Goal: Task Accomplishment & Management: Complete application form

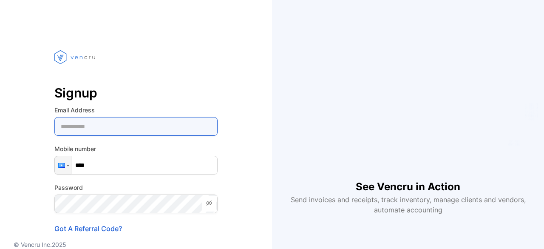
drag, startPoint x: 0, startPoint y: 0, endPoint x: 117, endPoint y: 127, distance: 172.9
click at [117, 127] on Address-inputemail "email" at bounding box center [135, 126] width 163 height 19
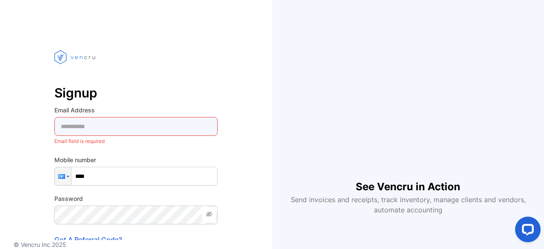
click at [91, 119] on Address-inputemail "email" at bounding box center [135, 126] width 163 height 19
type Address-inputemail "**********"
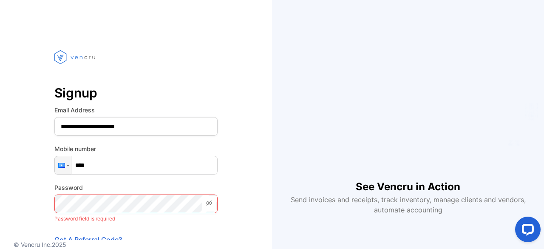
click at [105, 165] on input "****" at bounding box center [135, 165] width 163 height 19
type input "**********"
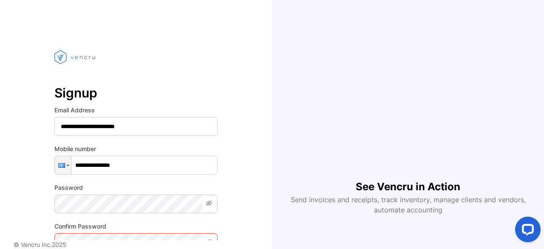
click at [211, 203] on icon at bounding box center [209, 202] width 7 height 7
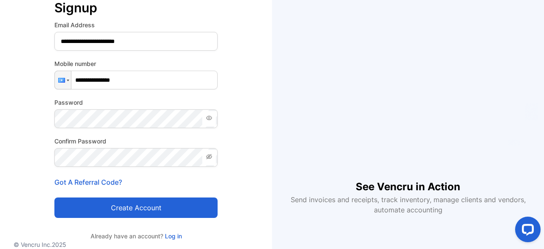
click at [123, 205] on button "Create account" at bounding box center [135, 207] width 163 height 20
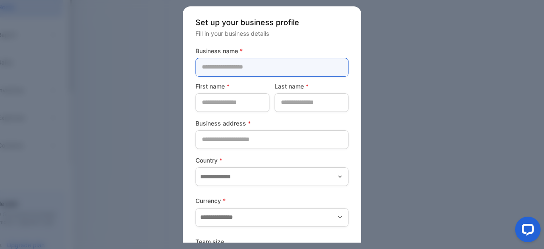
click at [253, 72] on name-inputcompanyname "text" at bounding box center [271, 67] width 153 height 19
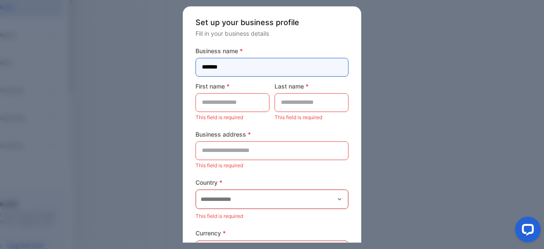
type name-inputcompanyname "*******"
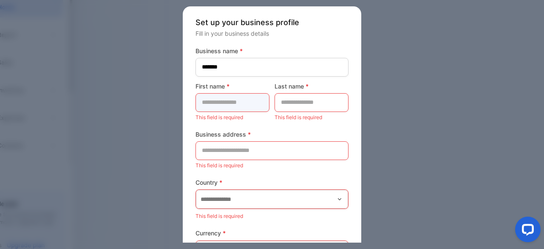
click at [228, 105] on name-inputfirstname "text" at bounding box center [232, 102] width 74 height 19
type name-inputfirstname "*******"
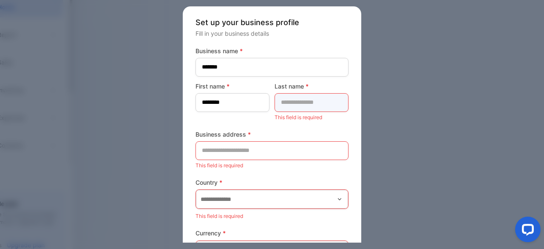
click at [300, 106] on name-inputlastname "text" at bounding box center [311, 102] width 74 height 19
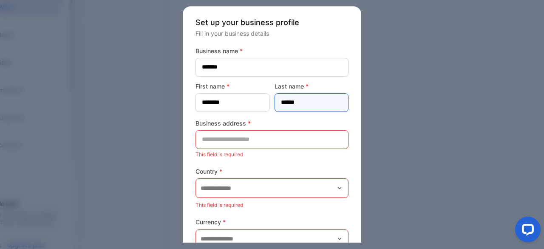
type name-inputlastname "*****"
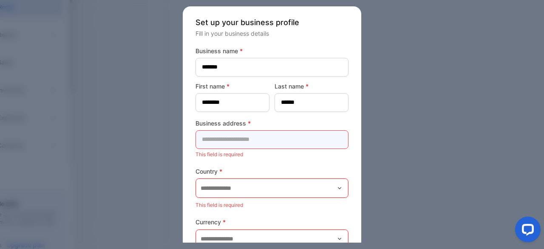
click at [234, 138] on address-inputaddress "text" at bounding box center [271, 139] width 153 height 19
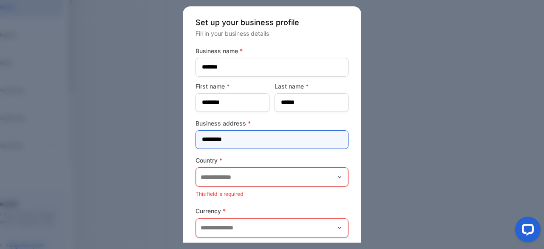
type address-inputaddress "********"
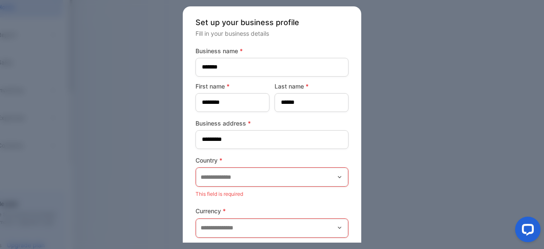
click at [222, 160] on span "*" at bounding box center [220, 159] width 3 height 7
click at [219, 175] on input "text" at bounding box center [272, 176] width 152 height 19
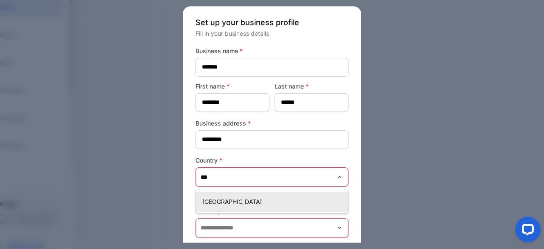
click at [230, 201] on p "[GEOGRAPHIC_DATA]" at bounding box center [273, 201] width 143 height 9
type input "*******"
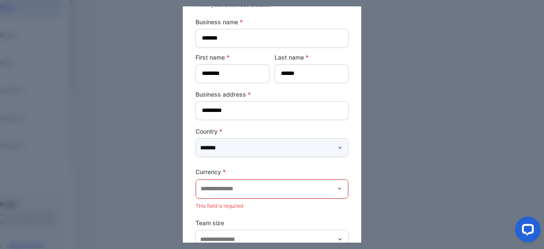
scroll to position [42, 0]
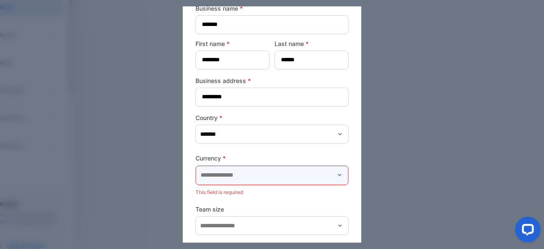
click at [233, 170] on input "text" at bounding box center [272, 175] width 152 height 19
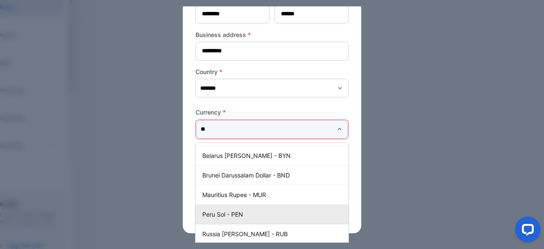
scroll to position [90, 0]
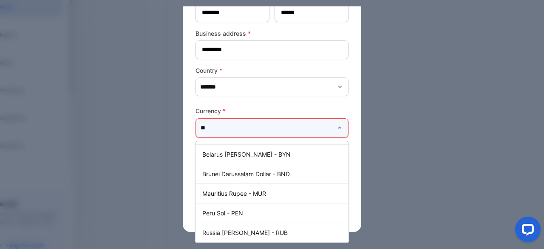
type input "*"
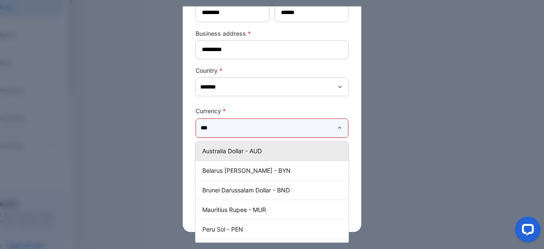
scroll to position [78, 0]
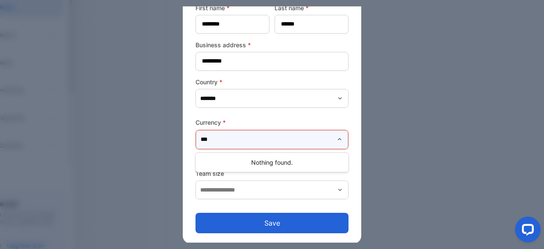
type input "***"
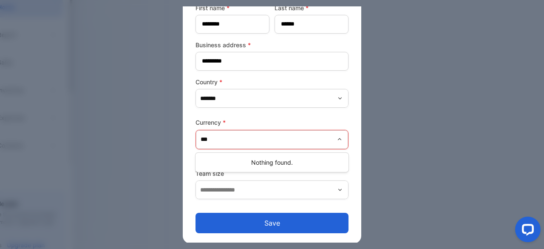
click at [257, 158] on div "Nothing found." at bounding box center [271, 162] width 153 height 16
click at [385, 141] on div at bounding box center [272, 124] width 544 height 249
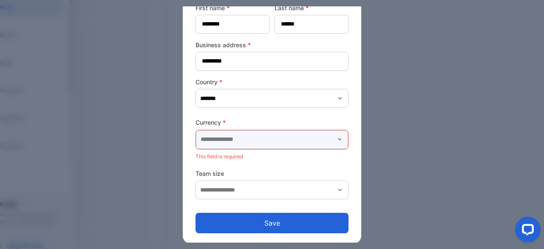
click at [335, 133] on input "text" at bounding box center [272, 139] width 152 height 19
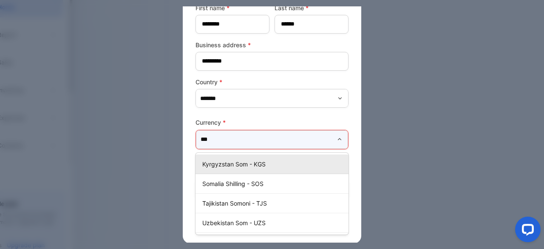
scroll to position [0, 0]
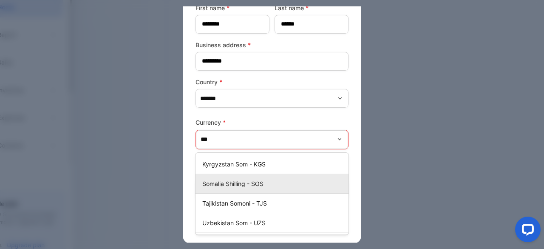
click at [226, 182] on p "Somalia Shilling - SOS" at bounding box center [273, 183] width 143 height 9
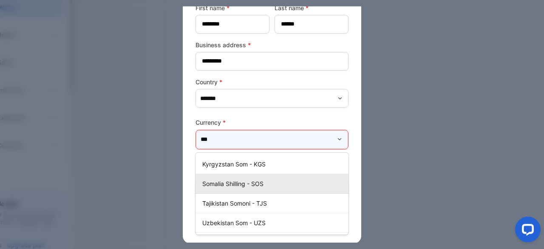
type input "**********"
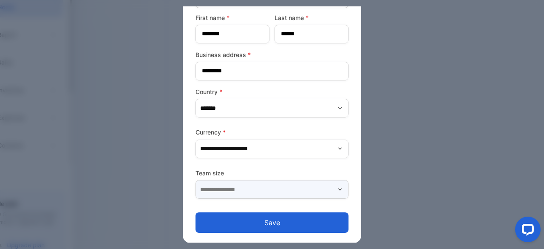
click at [233, 190] on input "text" at bounding box center [271, 189] width 153 height 19
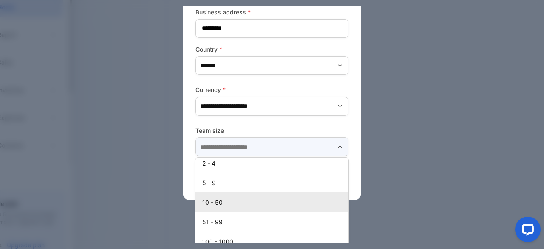
scroll to position [0, 0]
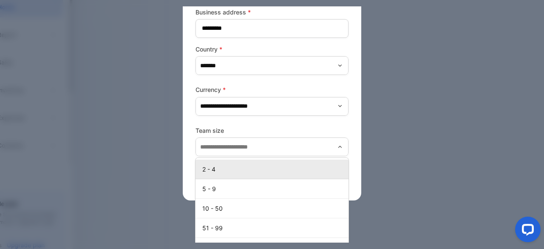
click at [248, 170] on p "2 - 4" at bounding box center [273, 168] width 143 height 9
type input "*****"
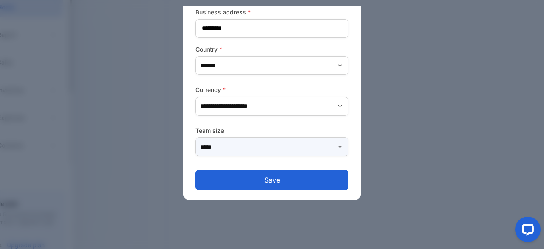
scroll to position [68, 0]
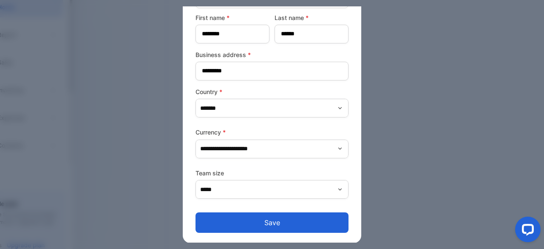
click at [280, 221] on button "Save" at bounding box center [271, 222] width 153 height 20
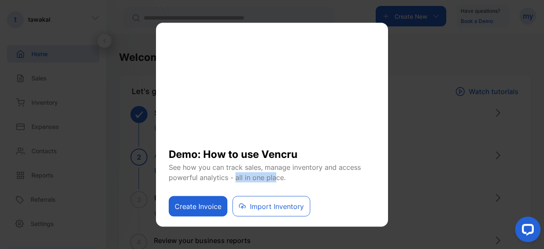
drag, startPoint x: 234, startPoint y: 176, endPoint x: 280, endPoint y: 175, distance: 45.9
click at [279, 175] on p "See how you can track sales, manage inventory and access powerful analytics - a…" at bounding box center [272, 171] width 206 height 20
click at [282, 175] on p "See how you can track sales, manage inventory and access powerful analytics - a…" at bounding box center [272, 171] width 206 height 20
click at [326, 186] on div "Create Invoice Import Inventory" at bounding box center [272, 199] width 206 height 34
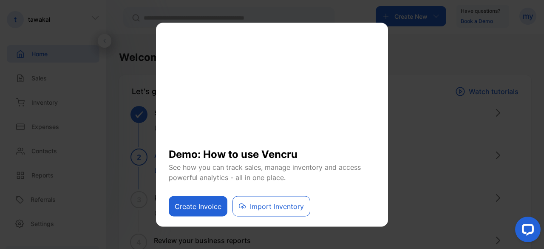
click at [209, 202] on button "Create Invoice" at bounding box center [198, 205] width 59 height 20
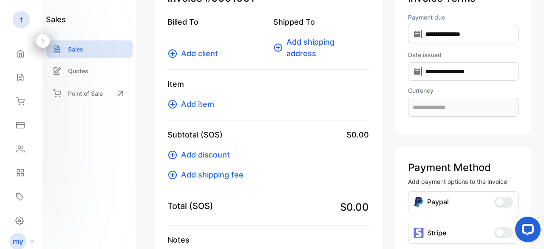
scroll to position [42, 0]
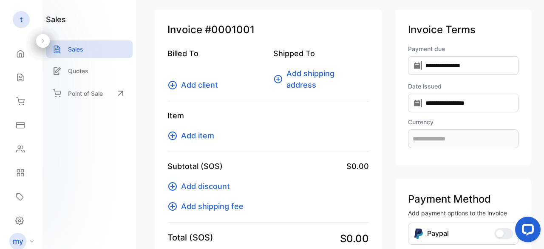
click at [206, 85] on span "Add client" at bounding box center [199, 84] width 37 height 11
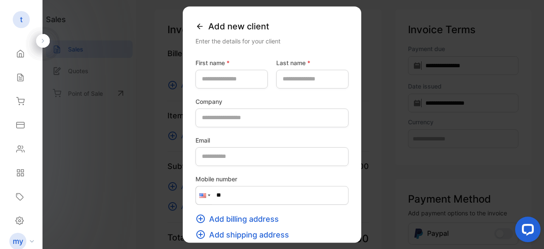
click at [195, 25] on icon at bounding box center [199, 26] width 8 height 8
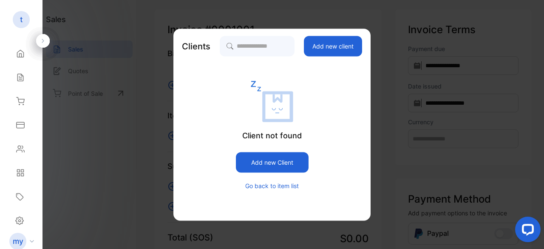
click at [293, 186] on button "Go back to item list" at bounding box center [272, 185] width 54 height 9
click at [264, 187] on button "Go back to item list" at bounding box center [272, 185] width 54 height 9
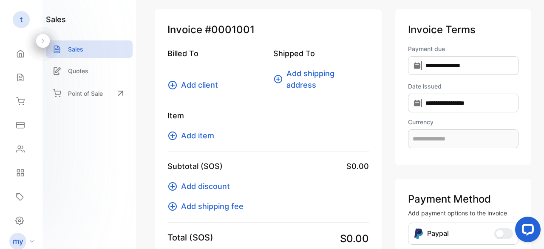
click at [204, 84] on span "Add client" at bounding box center [199, 84] width 37 height 11
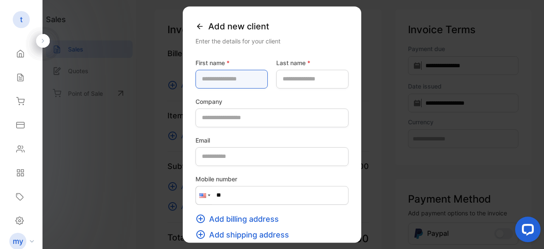
click at [217, 81] on name-inputfirstname "text" at bounding box center [231, 79] width 72 height 19
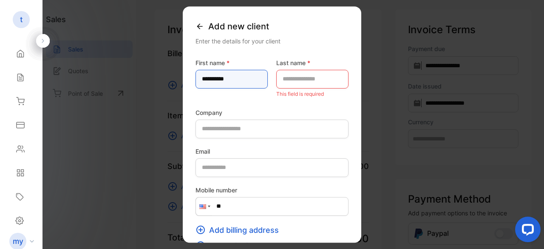
type name-inputfirstname "**********"
click at [286, 81] on name-inputlastname "text" at bounding box center [312, 79] width 72 height 19
drag, startPoint x: 220, startPoint y: 79, endPoint x: 172, endPoint y: 82, distance: 48.6
click at [183, 82] on div "**********" at bounding box center [272, 124] width 178 height 236
type name-inputfirstname "*********"
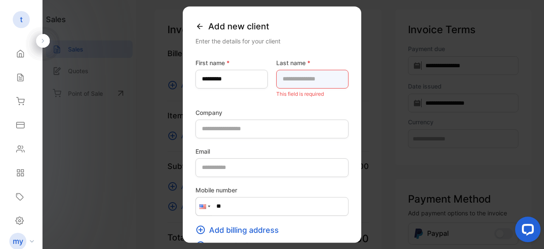
click at [294, 73] on name-inputlastname "text" at bounding box center [312, 79] width 72 height 19
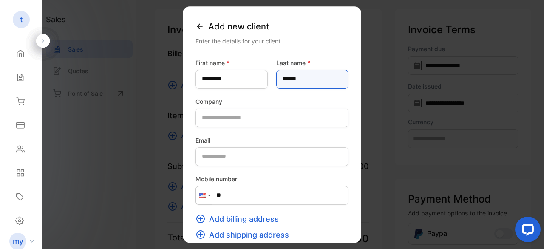
type name-inputlastname "******"
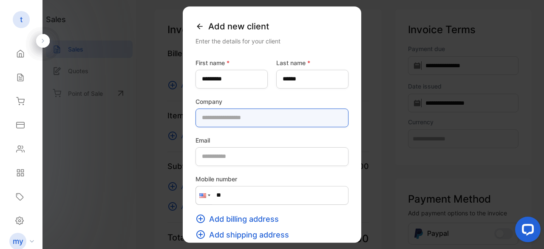
click at [235, 122] on input "text" at bounding box center [271, 117] width 153 height 19
click at [195, 118] on input "**********" at bounding box center [271, 117] width 153 height 19
click at [224, 119] on input "**********" at bounding box center [271, 117] width 153 height 19
click at [199, 118] on input "**********" at bounding box center [271, 117] width 153 height 19
click at [230, 118] on input "**********" at bounding box center [271, 117] width 153 height 19
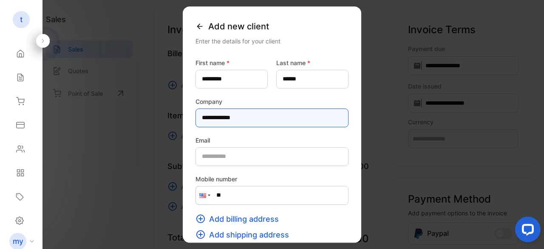
type input "**********"
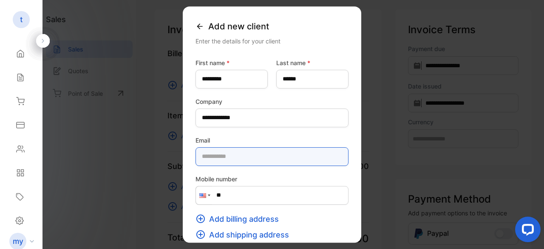
click at [201, 155] on input "email" at bounding box center [271, 156] width 153 height 19
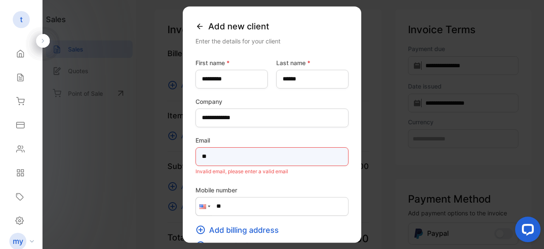
type input "*"
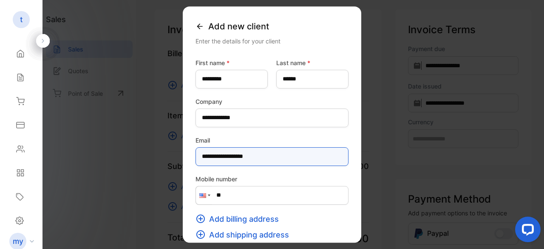
type input "**********"
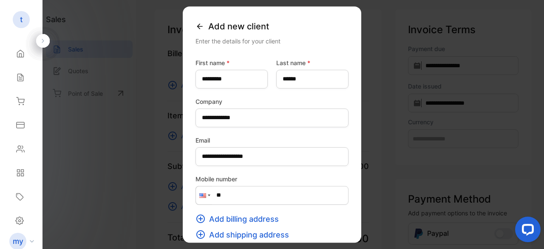
click at [212, 194] on input "**" at bounding box center [271, 195] width 153 height 19
type input "**"
click at [196, 196] on div at bounding box center [204, 195] width 16 height 18
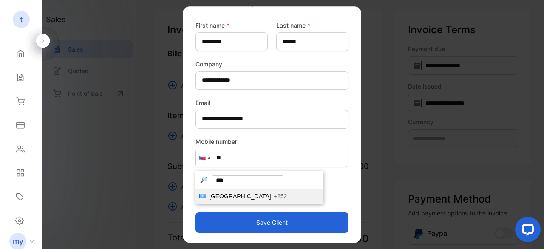
scroll to position [37, 0]
type input "***"
click at [209, 195] on span "[GEOGRAPHIC_DATA]" at bounding box center [240, 195] width 62 height 7
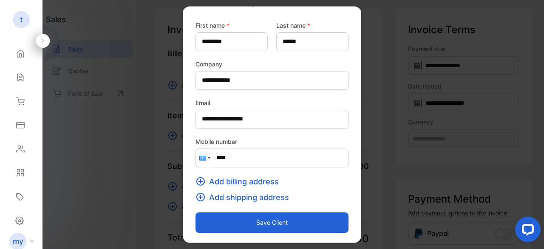
click at [220, 158] on input "****" at bounding box center [271, 157] width 153 height 19
type input "**********"
click at [272, 217] on button "Save client" at bounding box center [271, 222] width 153 height 20
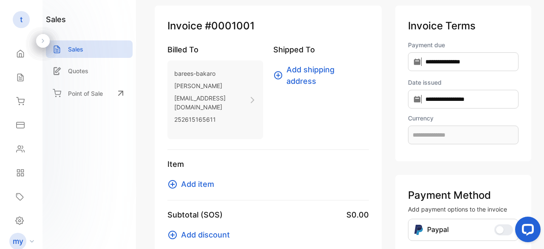
scroll to position [47, 0]
click at [280, 76] on icon at bounding box center [278, 75] width 8 height 8
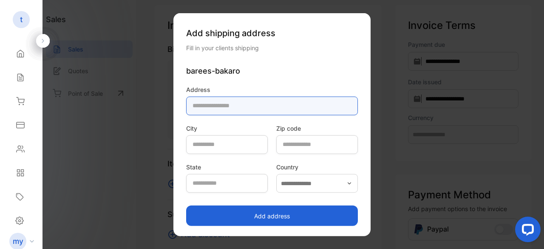
click at [217, 103] on input "text" at bounding box center [272, 105] width 172 height 19
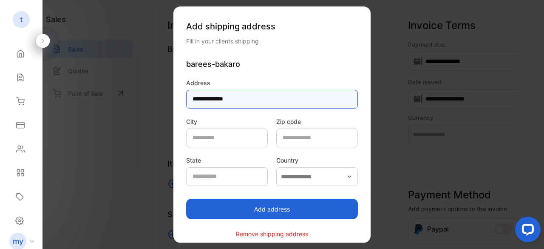
type input "**********"
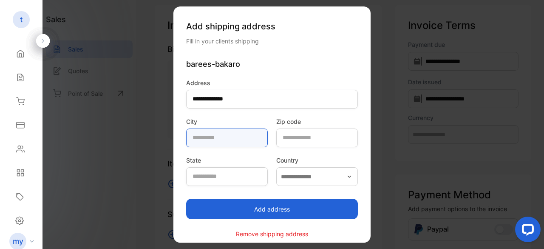
click at [208, 131] on input "text" at bounding box center [227, 137] width 82 height 19
type input "*"
click at [192, 138] on input "text" at bounding box center [227, 137] width 82 height 19
type input "**********"
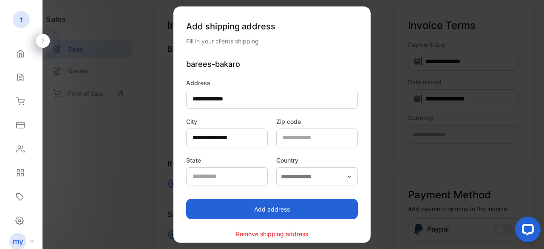
click at [353, 178] on icon "button" at bounding box center [349, 176] width 7 height 7
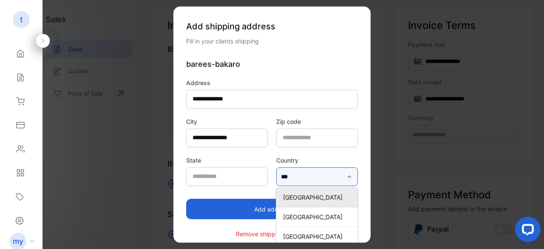
scroll to position [0, 0]
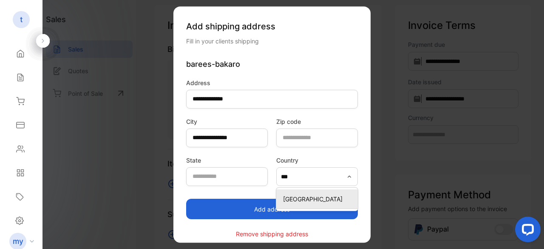
click at [320, 198] on p "[GEOGRAPHIC_DATA]" at bounding box center [318, 198] width 71 height 9
type input "*******"
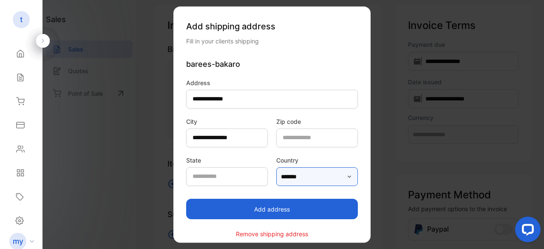
scroll to position [6, 0]
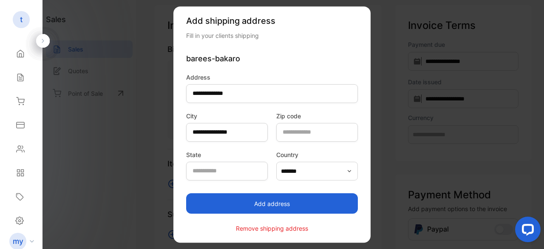
click at [286, 207] on button "Add address" at bounding box center [272, 203] width 172 height 20
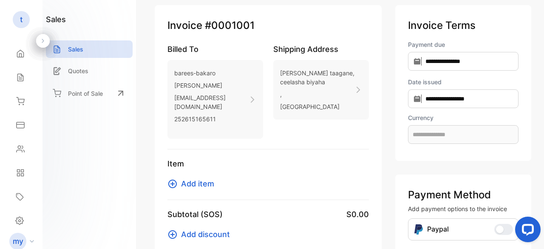
click at [196, 178] on span "Add item" at bounding box center [197, 183] width 33 height 11
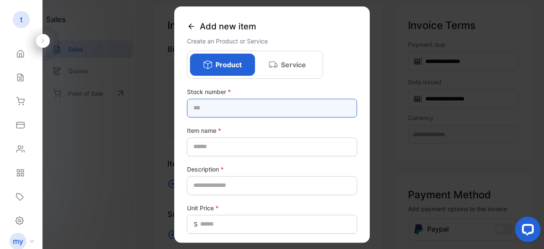
click at [214, 107] on number-inputstocknumber "text" at bounding box center [272, 108] width 170 height 19
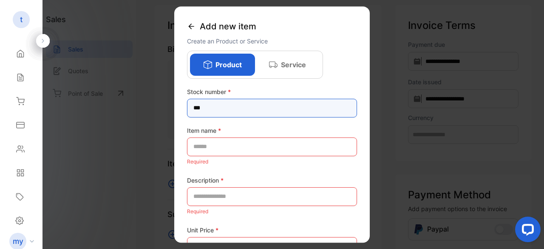
type number-inputstocknumber "***"
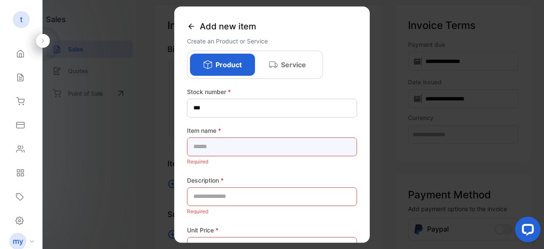
click at [223, 145] on name-inputproductname "text" at bounding box center [272, 146] width 170 height 19
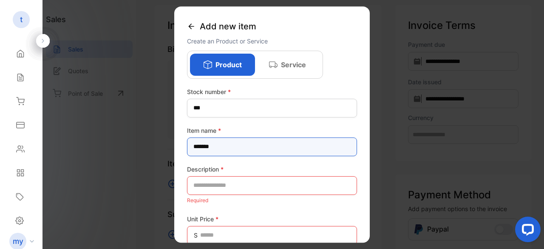
type name-inputproductname "******"
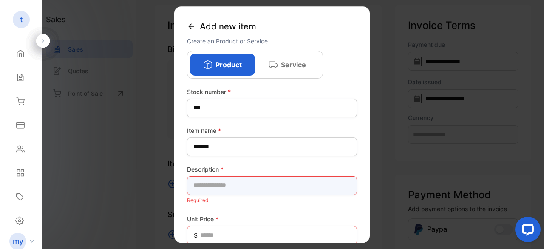
click at [212, 187] on input "text" at bounding box center [272, 185] width 170 height 19
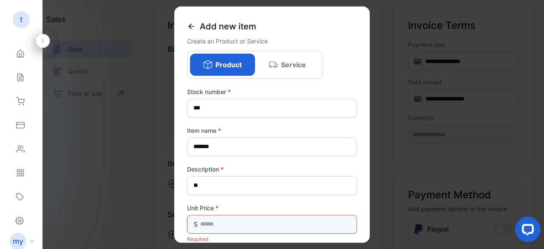
click at [239, 218] on Price-inputunitprice "text" at bounding box center [272, 224] width 170 height 19
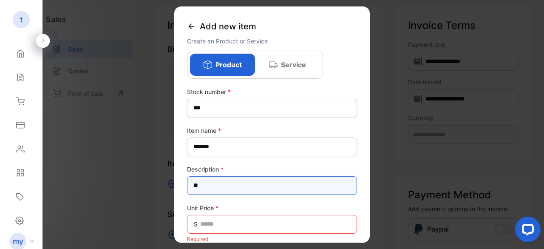
click at [207, 183] on input "**" at bounding box center [272, 185] width 170 height 19
click at [200, 186] on input "*******" at bounding box center [272, 185] width 170 height 19
click at [235, 180] on input "********" at bounding box center [272, 185] width 170 height 19
type input "********"
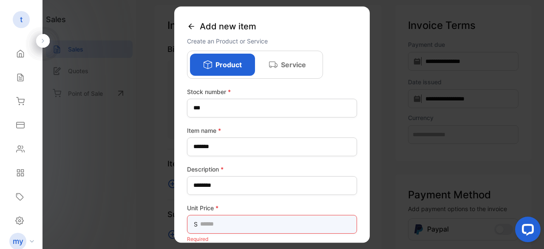
click at [207, 222] on Price-inputunitprice "text" at bounding box center [272, 224] width 170 height 19
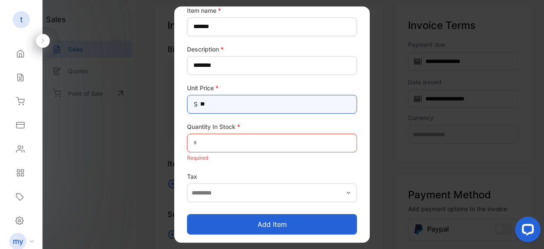
scroll to position [122, 0]
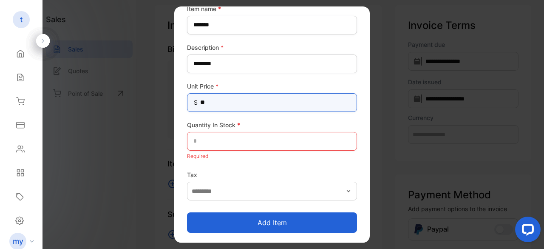
type Price-inputunitprice "**"
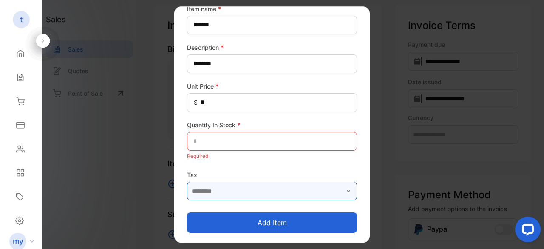
click at [214, 192] on input "text" at bounding box center [272, 190] width 170 height 19
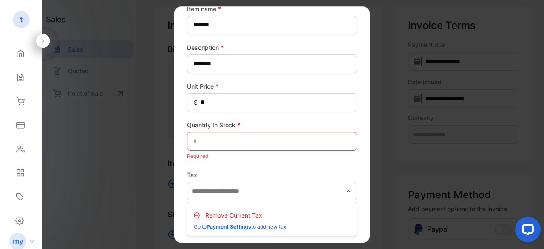
click at [251, 214] on p "Remove Current Tax" at bounding box center [233, 214] width 57 height 9
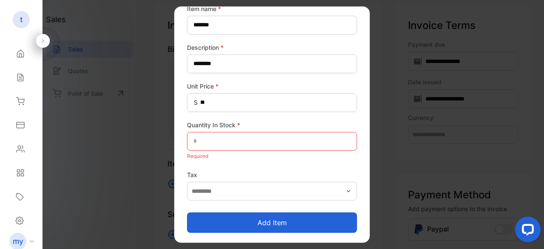
click at [278, 222] on button "Add item" at bounding box center [272, 222] width 170 height 20
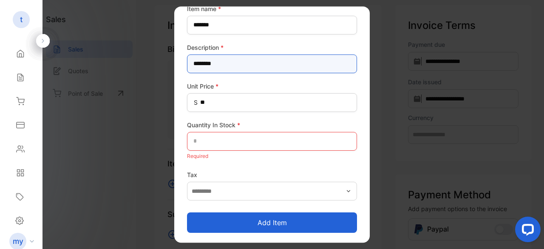
click at [225, 64] on input "********" at bounding box center [272, 63] width 170 height 19
drag, startPoint x: 225, startPoint y: 64, endPoint x: 178, endPoint y: 67, distance: 46.4
click at [178, 67] on div "Add new item Create an Product or Service Product Service Stock number * *** It…" at bounding box center [271, 124] width 195 height 236
click at [220, 64] on input "********" at bounding box center [272, 63] width 170 height 19
click at [275, 61] on input "**********" at bounding box center [272, 63] width 170 height 19
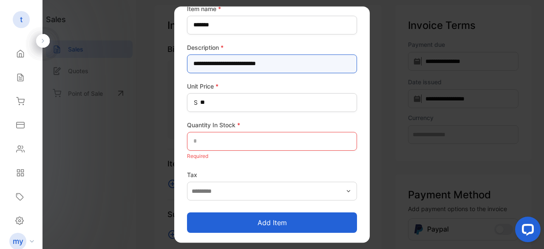
type input "**********"
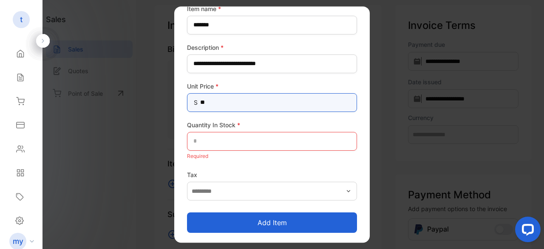
click at [225, 103] on Price-inputunitprice "**" at bounding box center [272, 102] width 170 height 19
click at [212, 102] on Price-inputunitprice "**" at bounding box center [272, 102] width 170 height 19
type Price-inputunitprice "*"
type Price-inputunitprice "*****"
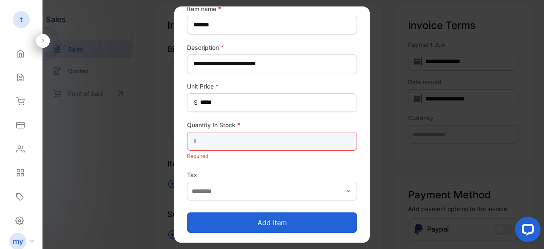
click at [212, 138] on Stock-inputQuantityInStock "text" at bounding box center [272, 141] width 170 height 19
click at [211, 139] on Stock-inputQuantityInStock "text" at bounding box center [272, 141] width 170 height 19
click at [207, 141] on Stock-inputQuantityInStock "text" at bounding box center [272, 141] width 170 height 19
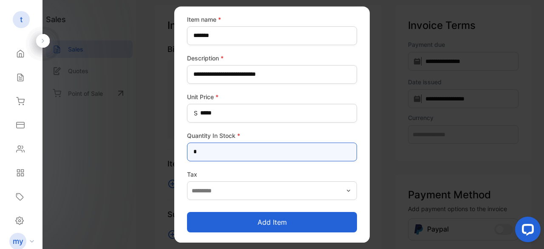
scroll to position [110, 0]
type Stock-inputQuantityInStock "**"
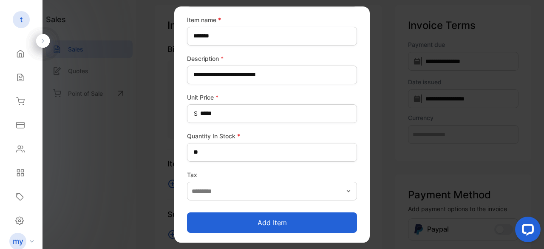
click at [249, 219] on button "Add item" at bounding box center [272, 222] width 170 height 20
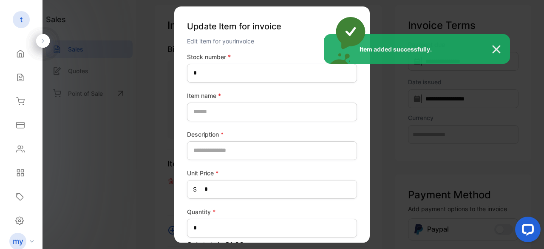
type number-inputstocknumber "***"
type name-inputItem_Name "******"
type input "**********"
type Price-inputprice "*****"
type input "*"
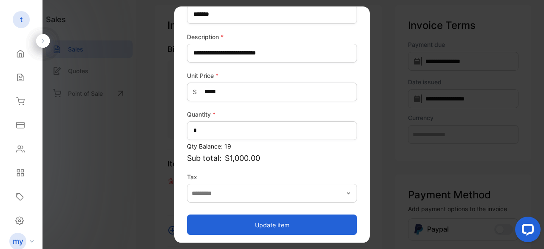
scroll to position [99, 0]
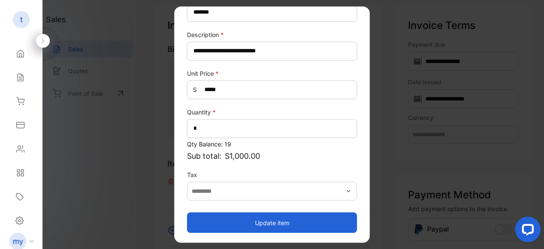
click at [345, 190] on icon "button" at bounding box center [348, 190] width 7 height 7
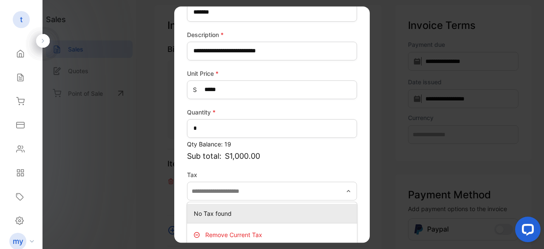
click at [279, 215] on p "No Tax found" at bounding box center [274, 213] width 160 height 9
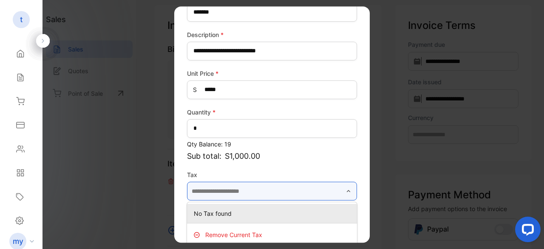
type input "**********"
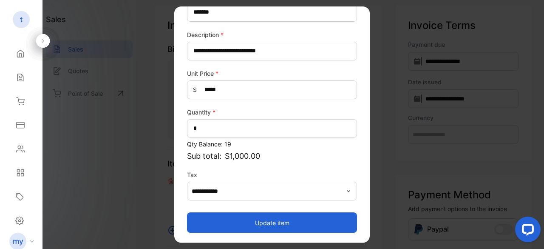
click at [268, 221] on button "Update item" at bounding box center [272, 222] width 170 height 20
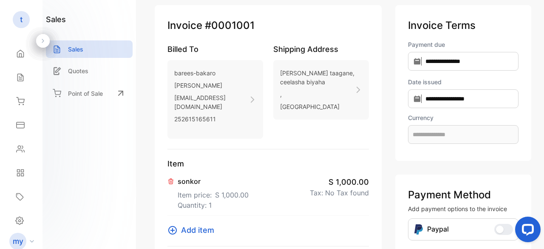
click at [183, 186] on p "Item price: S 1,000.00" at bounding box center [213, 193] width 71 height 14
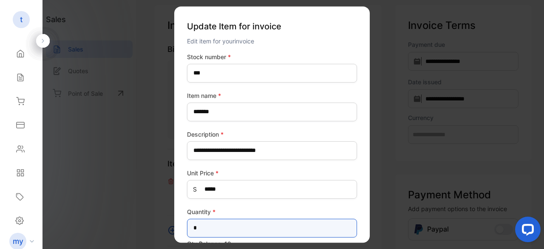
click at [206, 228] on input "*" at bounding box center [272, 227] width 170 height 19
type input "*"
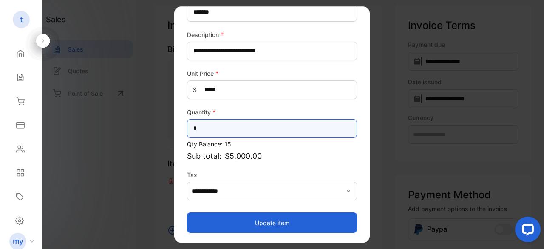
type input "*"
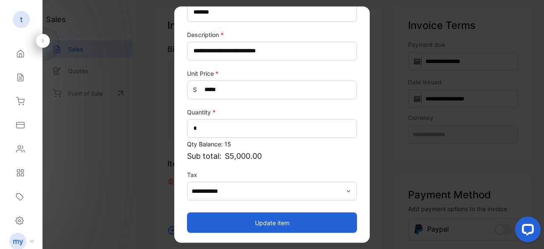
click at [266, 222] on button "Update item" at bounding box center [272, 222] width 170 height 20
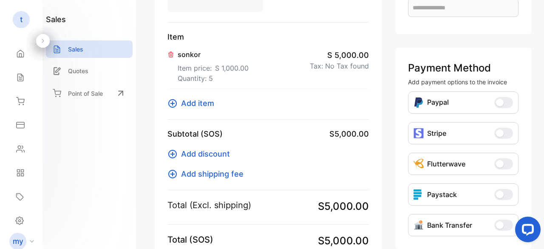
scroll to position [212, 0]
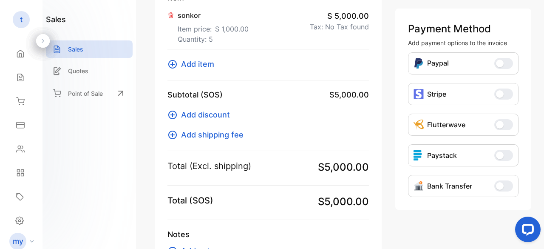
click at [198, 109] on span "Add discount" at bounding box center [205, 114] width 49 height 11
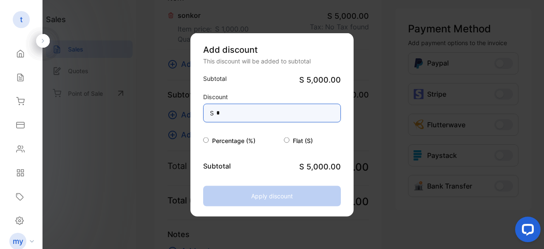
click at [246, 115] on input "*" at bounding box center [272, 112] width 138 height 19
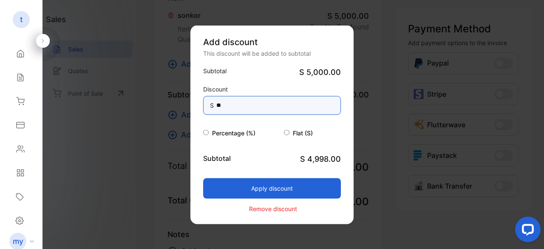
type input "*"
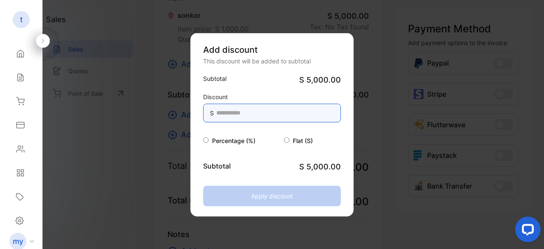
type input "*"
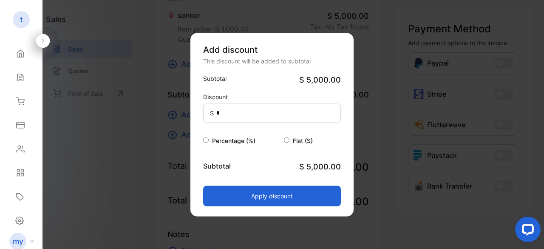
click at [209, 140] on div "Percentage (%)" at bounding box center [243, 140] width 81 height 10
type input "*"
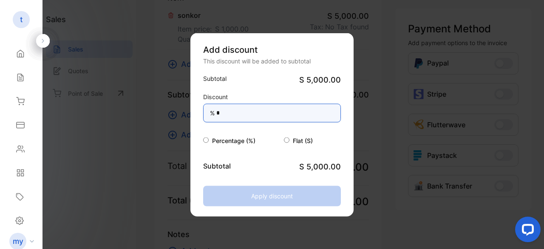
click at [221, 113] on input "*" at bounding box center [272, 112] width 138 height 19
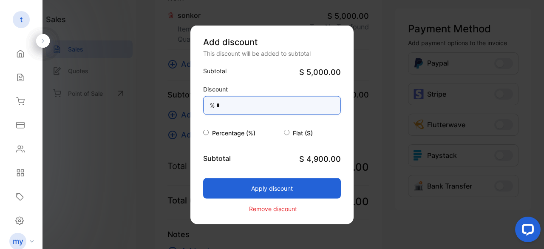
type input "*"
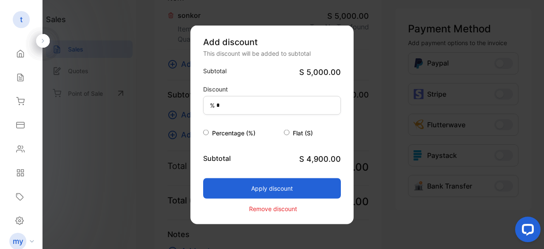
click at [273, 168] on div "Apply discount" at bounding box center [272, 181] width 138 height 34
click at [272, 190] on button "Apply discount" at bounding box center [272, 188] width 138 height 20
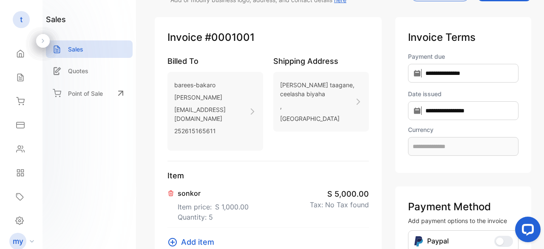
scroll to position [15, 0]
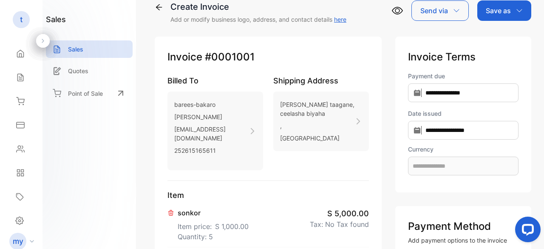
click at [456, 10] on icon "button" at bounding box center [456, 10] width 7 height 7
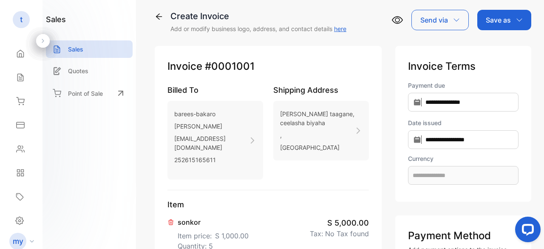
scroll to position [0, 0]
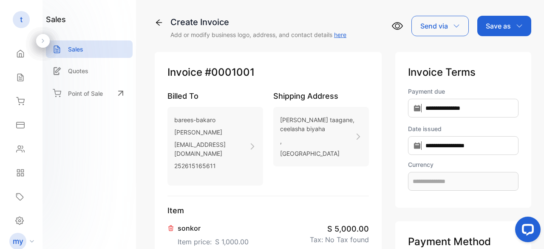
click at [342, 33] on link "here" at bounding box center [340, 34] width 12 height 7
click at [512, 23] on div "Save as" at bounding box center [504, 26] width 54 height 20
click at [492, 28] on p "Save as" at bounding box center [498, 26] width 25 height 10
click at [493, 23] on p "Save as" at bounding box center [498, 26] width 25 height 10
click at [501, 51] on div "Invoice" at bounding box center [502, 53] width 49 height 17
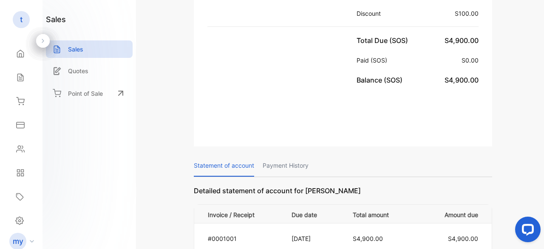
scroll to position [308, 0]
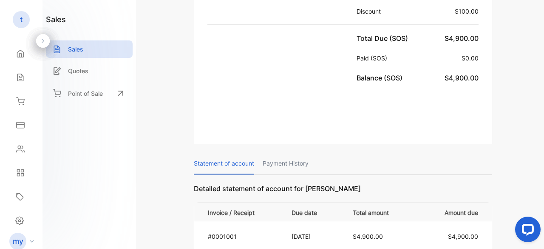
click at [286, 153] on p "Payment History" at bounding box center [286, 164] width 46 height 22
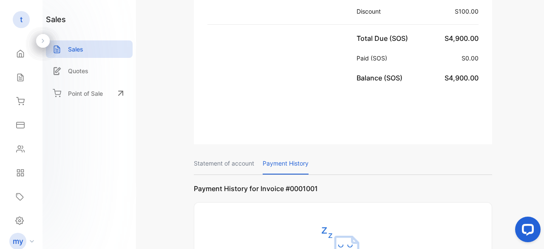
click at [224, 153] on p "Statement of account" at bounding box center [224, 164] width 60 height 22
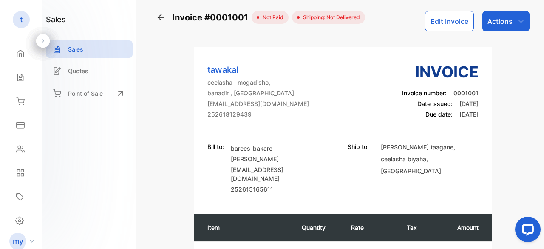
scroll to position [0, 0]
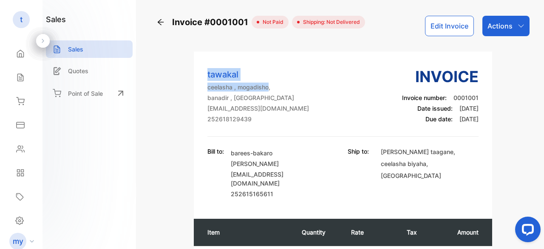
drag, startPoint x: 204, startPoint y: 87, endPoint x: 268, endPoint y: 82, distance: 64.8
click at [268, 82] on div "tawakal ceelasha , mogadisho, banadir , Somalia ceelkadawacaale@gmail.com 25261…" at bounding box center [343, 132] width 298 height 135
click at [298, 85] on div "tawakal ceelasha , mogadisho, banadir , Somalia ceelkadawacaale@gmail.com 25261…" at bounding box center [342, 100] width 271 height 71
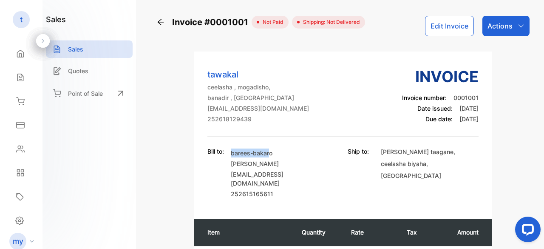
drag, startPoint x: 233, startPoint y: 151, endPoint x: 271, endPoint y: 147, distance: 38.4
click at [271, 147] on div "barees-bakaro Abdiraxin sharif abdiraxin@gmail.com 252615165611" at bounding box center [280, 173] width 98 height 53
drag, startPoint x: 229, startPoint y: 163, endPoint x: 272, endPoint y: 158, distance: 42.3
click at [272, 158] on div "Bill to: barees-bakaro Abdiraxin sharif abdiraxin@gmail.com 252615165611" at bounding box center [267, 173] width 121 height 53
drag, startPoint x: 232, startPoint y: 175, endPoint x: 281, endPoint y: 175, distance: 48.4
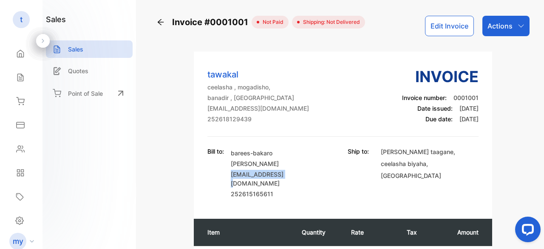
click at [281, 175] on div "Bill to: barees-bakaro Abdiraxin sharif abdiraxin@gmail.com 252615165611" at bounding box center [267, 173] width 121 height 53
drag, startPoint x: 234, startPoint y: 187, endPoint x: 274, endPoint y: 181, distance: 40.9
click at [270, 189] on p "252615165611" at bounding box center [280, 193] width 98 height 9
click at [323, 160] on div "Bill to: barees-bakaro Abdiraxin sharif abdiraxin@gmail.com 252615165611 Ship t…" at bounding box center [342, 173] width 271 height 53
click at [522, 24] on div "Actions" at bounding box center [505, 26] width 47 height 20
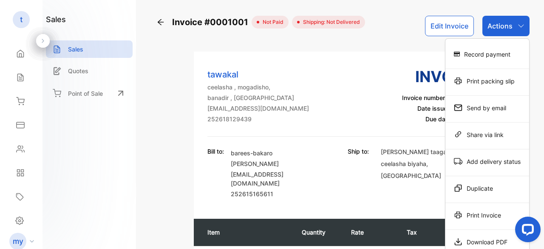
click at [520, 25] on icon "button" at bounding box center [521, 26] width 7 height 7
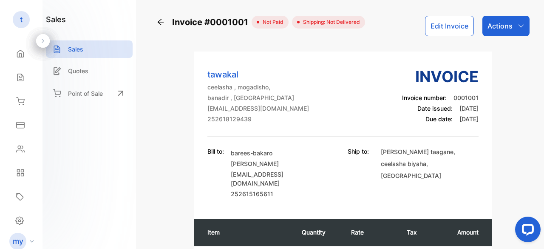
click at [522, 23] on div "Actions" at bounding box center [505, 26] width 47 height 20
click at [518, 25] on icon "button" at bounding box center [521, 26] width 7 height 7
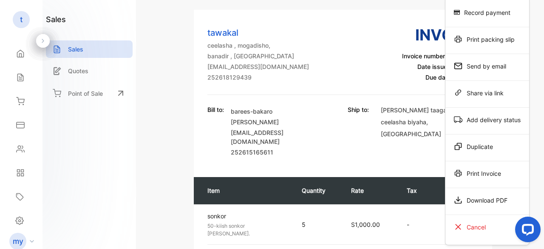
scroll to position [43, 0]
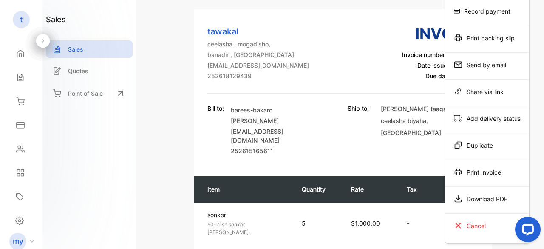
click at [153, 121] on div "Invoice #0001001 not paid Shipping: Not Delivered Edit Invoice Actions Record p…" at bounding box center [343, 124] width 402 height 249
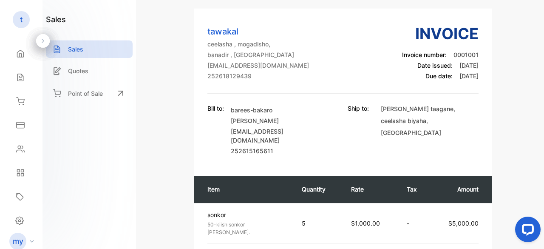
scroll to position [0, 0]
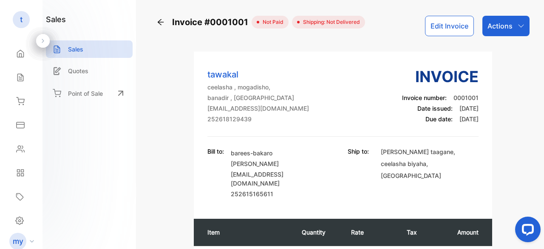
click at [31, 243] on div "my" at bounding box center [23, 240] width 37 height 17
click at [19, 53] on icon at bounding box center [20, 53] width 8 height 8
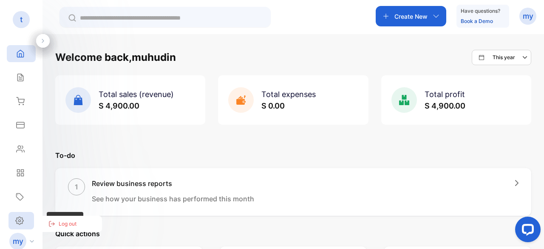
click at [18, 215] on div "Settings" at bounding box center [20, 220] width 25 height 17
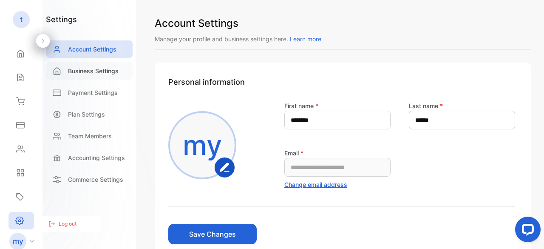
click at [80, 69] on p "Business Settings" at bounding box center [93, 70] width 51 height 9
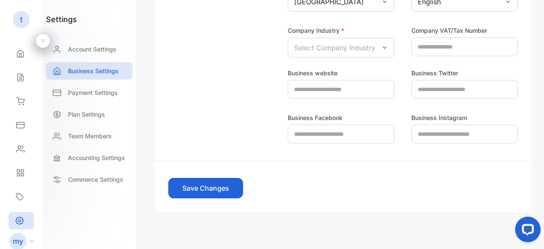
scroll to position [295, 0]
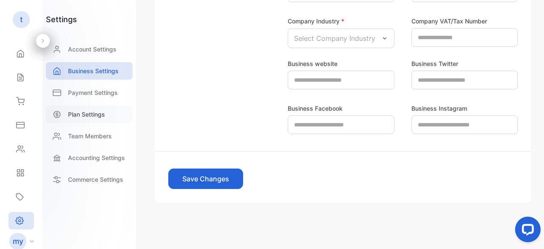
click at [86, 117] on p "Plan Settings" at bounding box center [86, 114] width 37 height 9
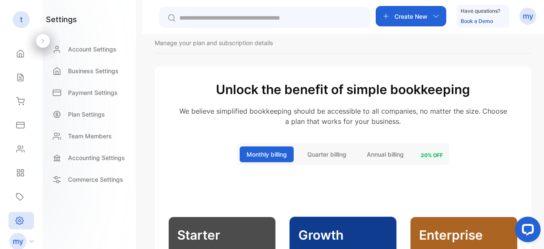
scroll to position [22, 0]
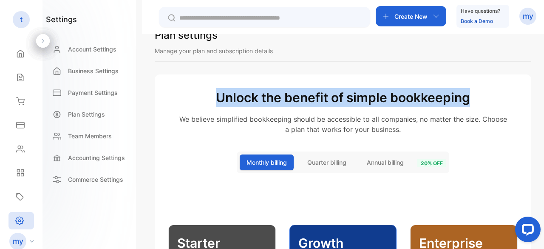
drag, startPoint x: 208, startPoint y: 98, endPoint x: 466, endPoint y: 99, distance: 257.9
click at [466, 99] on h2 "Unlock the benefit of simple bookkeeping" at bounding box center [342, 97] width 349 height 19
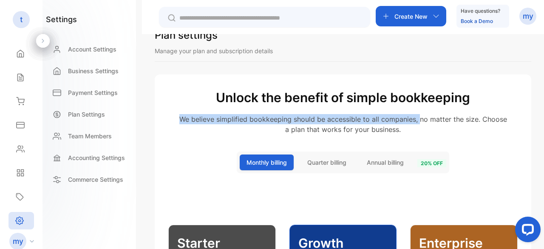
drag, startPoint x: 180, startPoint y: 120, endPoint x: 419, endPoint y: 122, distance: 239.2
click at [419, 122] on p "We believe simplified bookkeeping should be accessible to all companies, no mat…" at bounding box center [342, 124] width 349 height 20
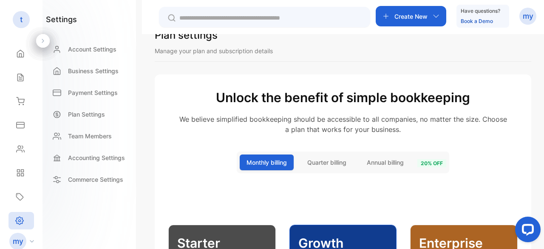
click at [427, 120] on p "We believe simplified bookkeeping should be accessible to all companies, no mat…" at bounding box center [342, 124] width 349 height 20
drag, startPoint x: 415, startPoint y: 120, endPoint x: 488, endPoint y: 116, distance: 73.2
click at [488, 116] on p "We believe simplified bookkeeping should be accessible to all companies, no mat…" at bounding box center [342, 124] width 349 height 20
drag, startPoint x: 307, startPoint y: 126, endPoint x: 403, endPoint y: 126, distance: 95.6
click at [403, 126] on p "We believe simplified bookkeeping should be accessible to all companies, no mat…" at bounding box center [342, 124] width 349 height 20
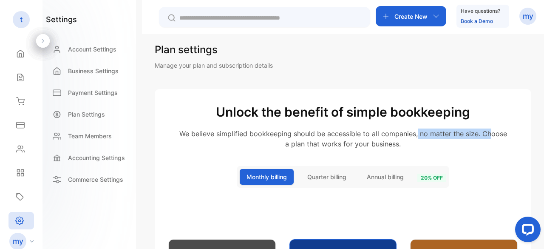
scroll to position [0, 0]
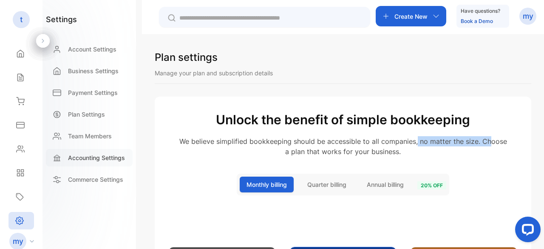
click at [83, 159] on p "Accounting Settings" at bounding box center [96, 157] width 57 height 9
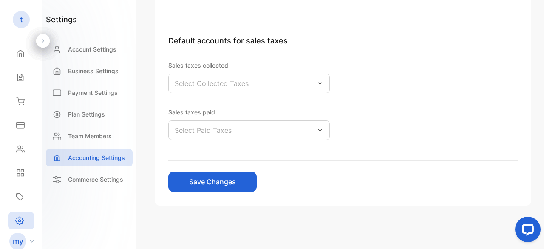
scroll to position [300, 0]
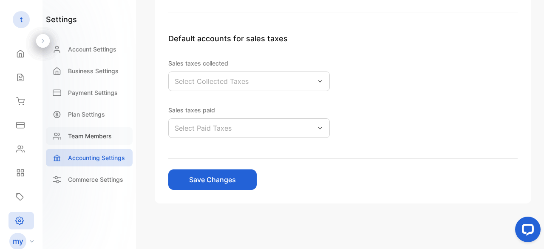
click at [76, 131] on p "Team Members" at bounding box center [90, 135] width 44 height 9
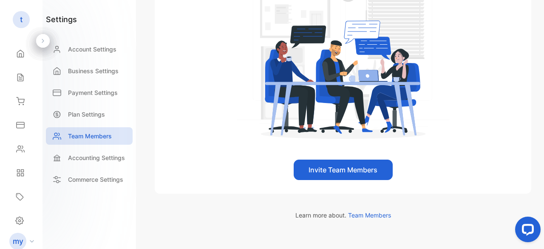
scroll to position [204, 0]
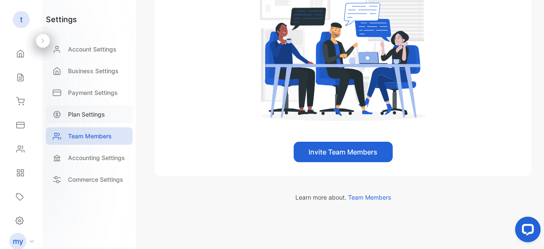
click at [93, 112] on p "Plan Settings" at bounding box center [86, 114] width 37 height 9
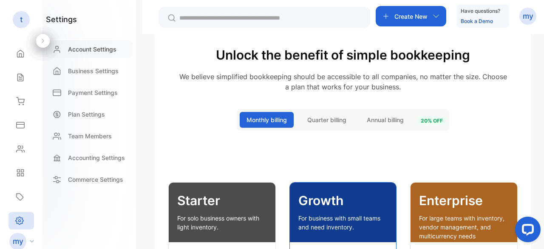
click at [82, 48] on p "Account Settings" at bounding box center [92, 49] width 48 height 9
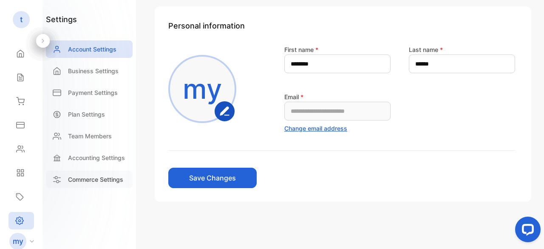
click at [86, 183] on p "Commerce Settings" at bounding box center [95, 179] width 55 height 9
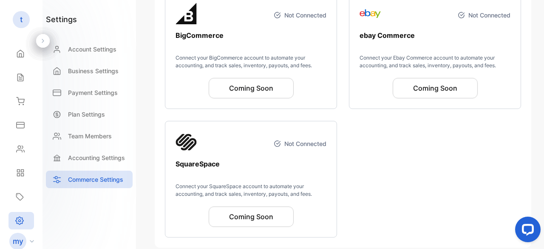
scroll to position [402, 0]
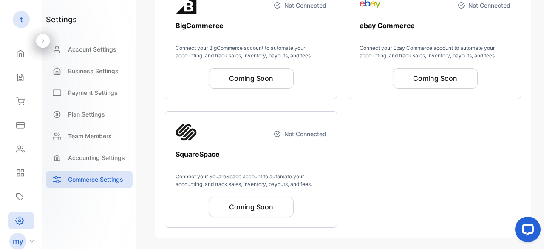
click at [22, 197] on icon at bounding box center [19, 196] width 8 height 8
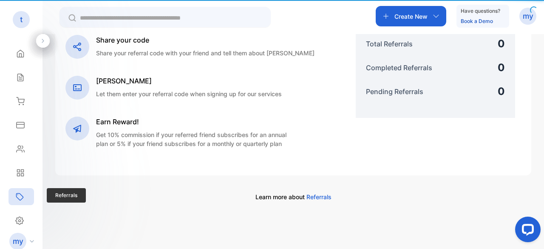
scroll to position [220, 0]
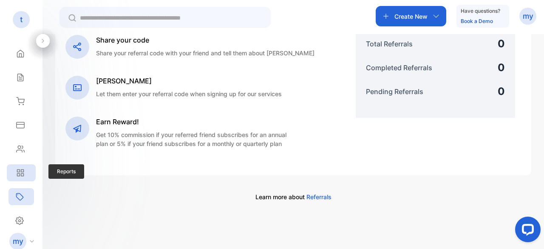
click at [20, 171] on icon at bounding box center [18, 171] width 3 height 3
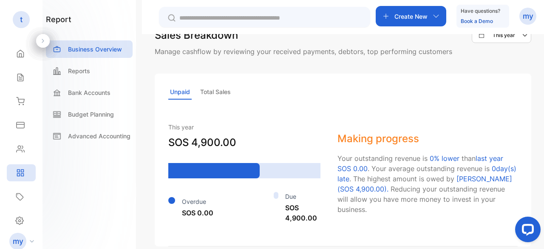
scroll to position [613, 0]
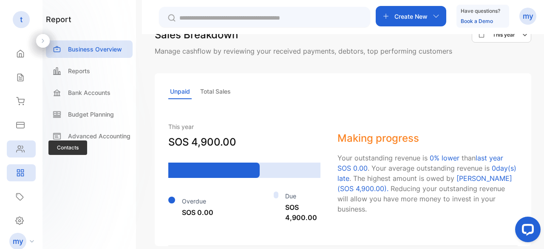
click at [24, 141] on div "Contacts" at bounding box center [21, 148] width 29 height 17
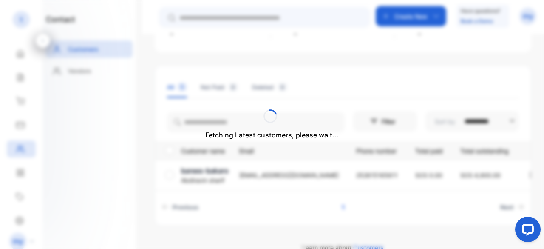
scroll to position [104, 0]
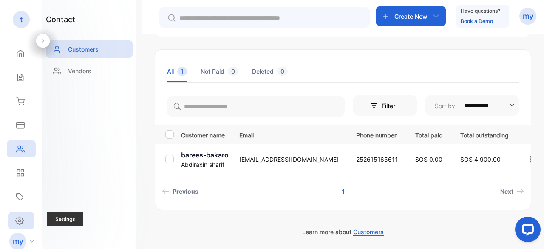
click at [27, 221] on div "Settings" at bounding box center [20, 220] width 25 height 17
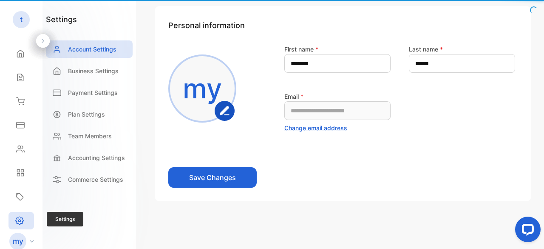
scroll to position [56, 0]
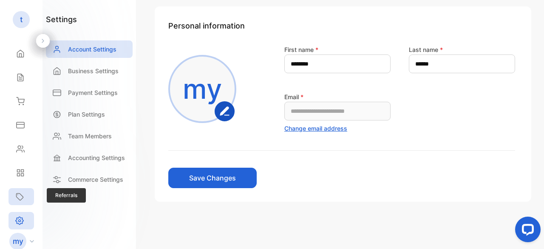
click at [14, 191] on div "Referrals" at bounding box center [20, 196] width 25 height 17
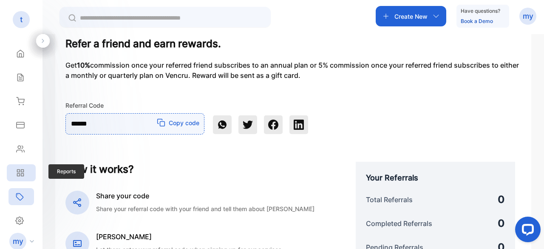
click at [20, 171] on icon at bounding box center [20, 172] width 8 height 8
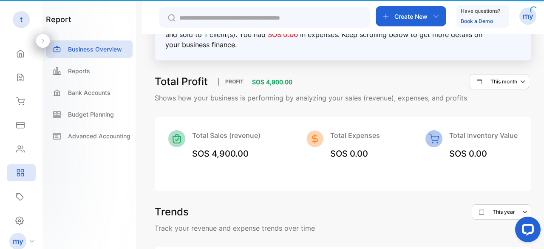
scroll to position [66, 0]
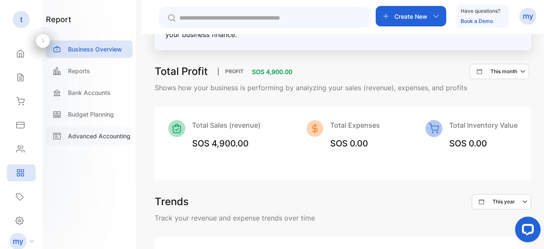
click at [88, 136] on p "Advanced Accounting" at bounding box center [99, 135] width 62 height 9
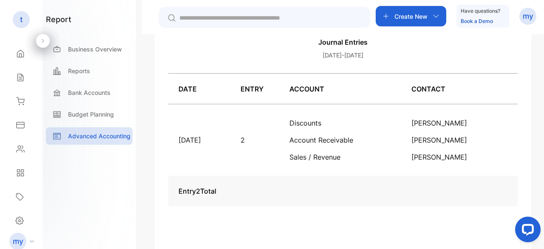
scroll to position [184, 0]
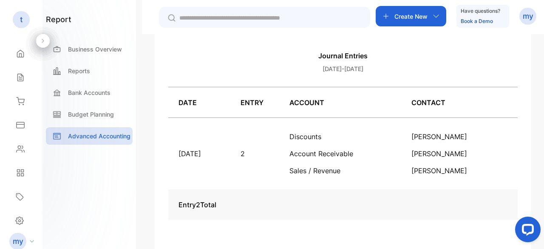
drag, startPoint x: 174, startPoint y: 160, endPoint x: 240, endPoint y: 151, distance: 66.9
click at [230, 151] on td "September 30,2025" at bounding box center [199, 154] width 62 height 72
drag, startPoint x: 336, startPoint y: 150, endPoint x: 408, endPoint y: 153, distance: 71.9
click at [401, 153] on td "Discounts Account Receivable Sales / Revenue" at bounding box center [340, 154] width 122 height 72
drag, startPoint x: 336, startPoint y: 169, endPoint x: 423, endPoint y: 173, distance: 87.6
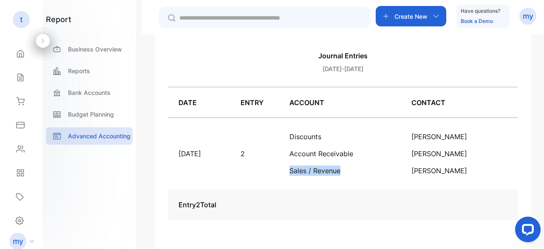
click at [391, 167] on p "Sales / Revenue" at bounding box center [340, 170] width 102 height 10
click at [391, 175] on p "Sales / Revenue" at bounding box center [340, 170] width 102 height 10
drag, startPoint x: 346, startPoint y: 134, endPoint x: 418, endPoint y: 139, distance: 72.4
click at [378, 135] on p "Discounts" at bounding box center [340, 136] width 102 height 10
click at [465, 127] on td "Abdiraxin sharif Abdiraxin sharif Abdiraxin sharif" at bounding box center [456, 154] width 110 height 72
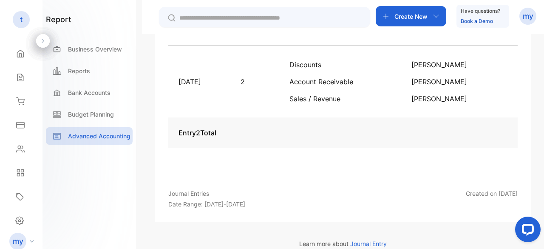
scroll to position [269, 0]
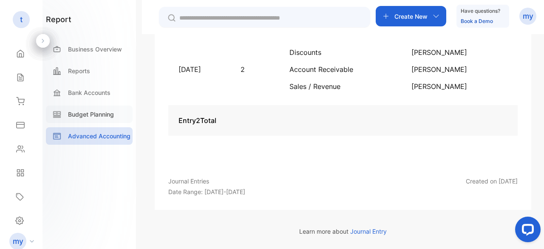
click at [81, 117] on p "Budget Planning" at bounding box center [91, 114] width 46 height 9
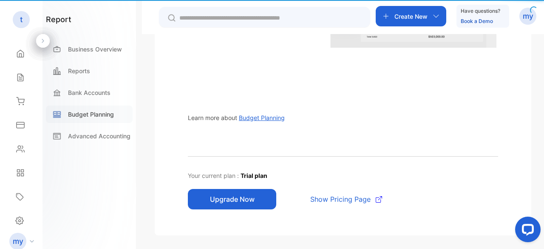
scroll to position [60, 0]
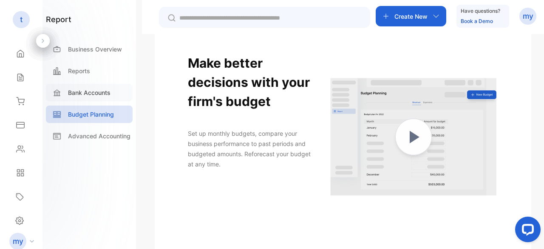
click at [93, 88] on p "Bank Accounts" at bounding box center [89, 92] width 42 height 9
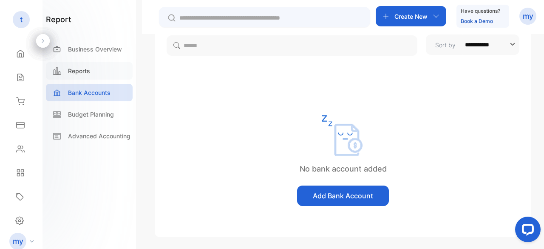
click at [69, 71] on p "Reports" at bounding box center [79, 70] width 22 height 9
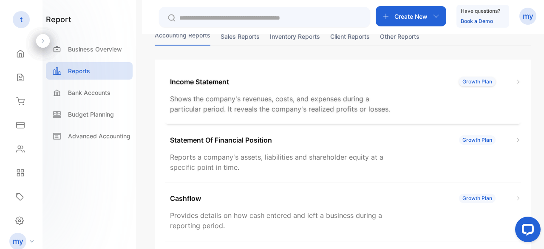
scroll to position [55, 0]
click at [24, 100] on icon at bounding box center [20, 101] width 8 height 8
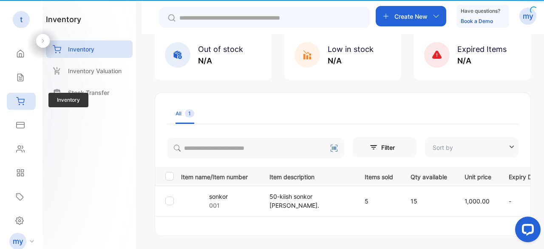
type input "**********"
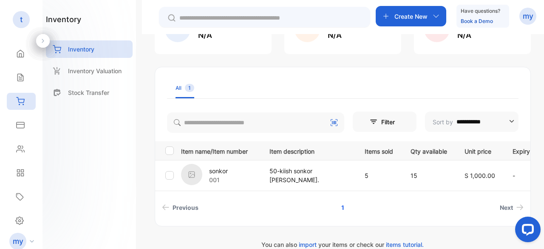
scroll to position [93, 0]
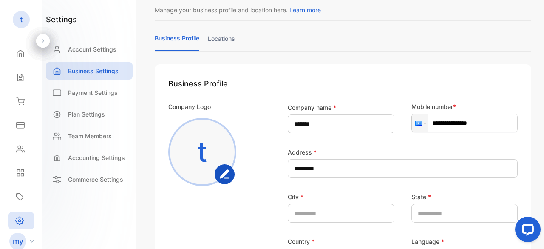
scroll to position [42, 0]
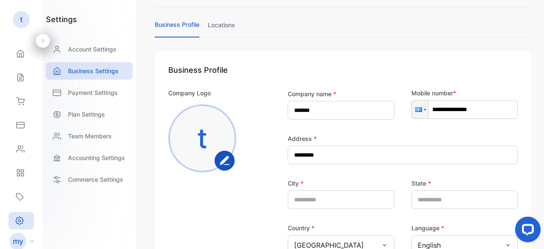
click at [188, 136] on div "t" at bounding box center [202, 138] width 68 height 68
click at [209, 135] on div "t" at bounding box center [202, 138] width 68 height 68
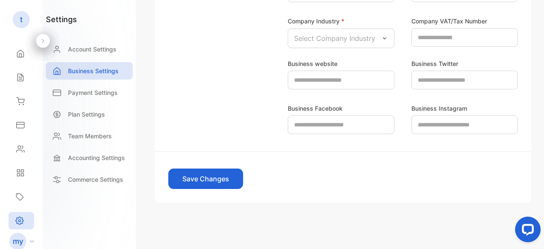
click at [195, 177] on button "Save Changes" at bounding box center [205, 178] width 75 height 20
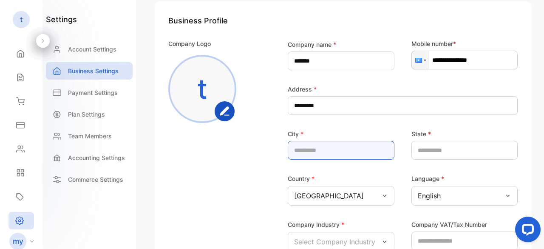
scroll to position [105, 0]
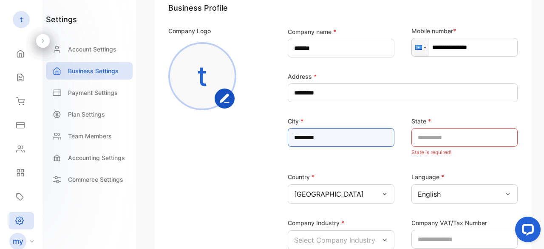
type input "*********"
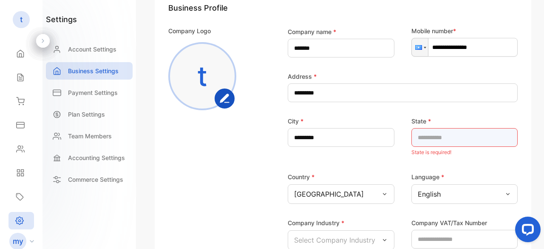
click at [439, 136] on input "text" at bounding box center [464, 137] width 107 height 19
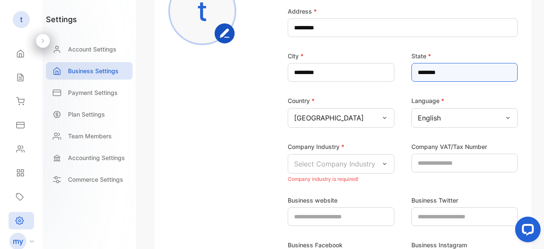
scroll to position [190, 0]
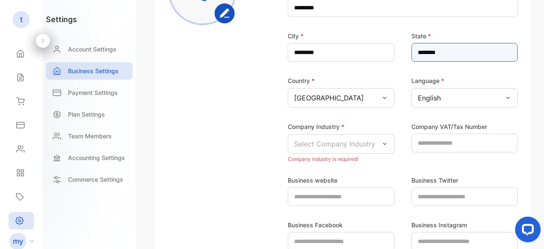
type input "*******"
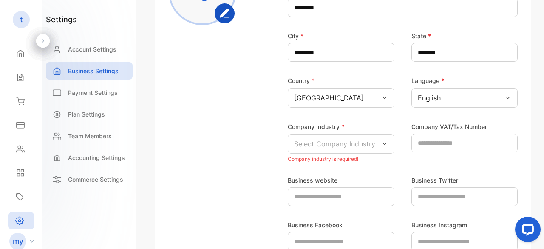
click at [504, 98] on icon at bounding box center [507, 97] width 7 height 7
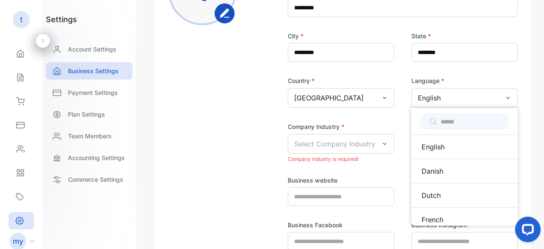
drag, startPoint x: 497, startPoint y: 112, endPoint x: 505, endPoint y: 108, distance: 8.6
click at [505, 108] on div at bounding box center [464, 120] width 107 height 27
click at [462, 122] on input "text" at bounding box center [470, 121] width 59 height 9
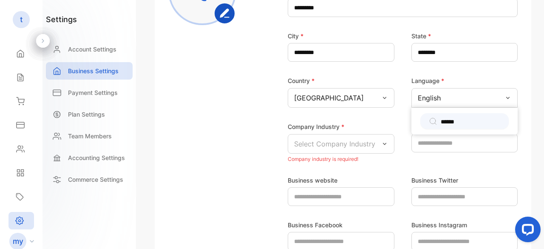
type input "******"
click at [421, 111] on div "******" at bounding box center [464, 120] width 107 height 27
click at [484, 90] on div "English" at bounding box center [464, 98] width 107 height 20
click at [322, 141] on p "Select Company Industry" at bounding box center [334, 144] width 81 height 10
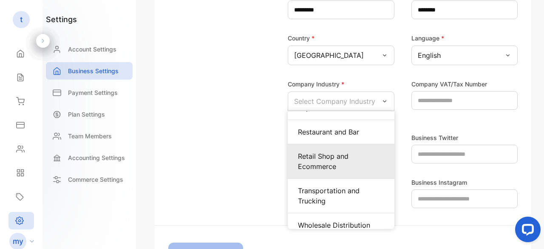
scroll to position [484, 0]
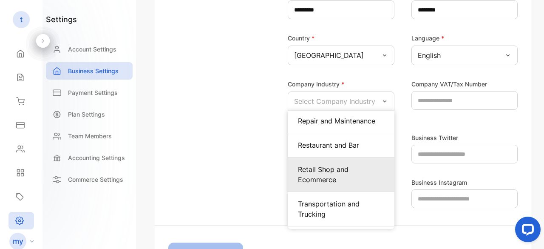
click at [323, 164] on p "Retail Shop and Ecommerce" at bounding box center [341, 174] width 86 height 20
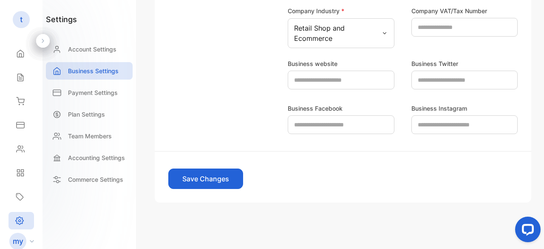
scroll to position [305, 0]
click at [188, 181] on button "Save Changes" at bounding box center [205, 178] width 75 height 20
click at [21, 82] on div "Sales" at bounding box center [21, 77] width 29 height 17
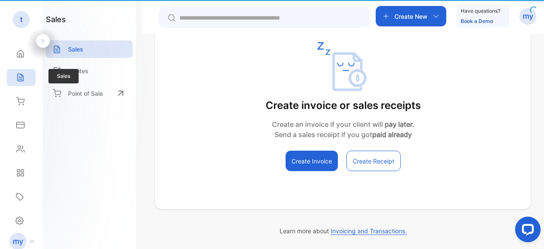
type input "**********"
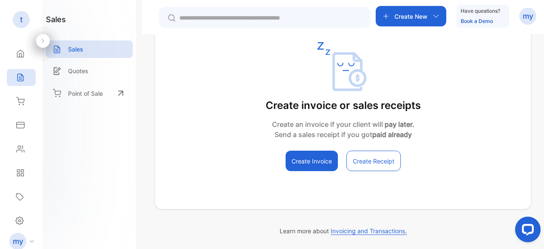
scroll to position [133, 0]
click at [239, 16] on input "text" at bounding box center [270, 18] width 182 height 9
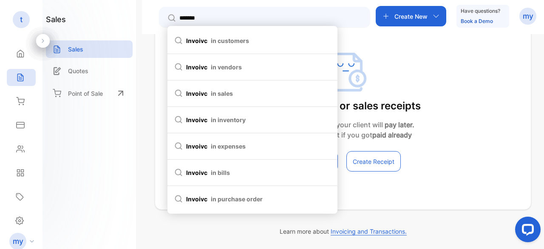
type input "********"
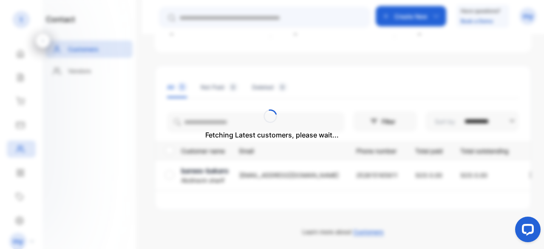
scroll to position [104, 0]
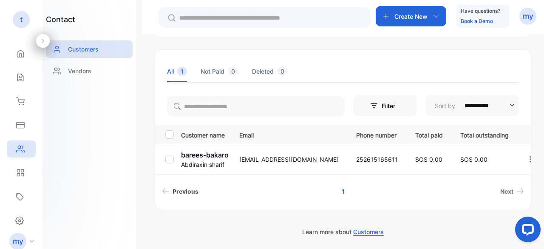
click at [184, 190] on span "Previous" at bounding box center [186, 191] width 26 height 9
click at [497, 189] on link "Next" at bounding box center [512, 191] width 31 height 16
click at [506, 190] on span "Next" at bounding box center [506, 191] width 13 height 9
click at [174, 160] on div at bounding box center [171, 159] width 12 height 8
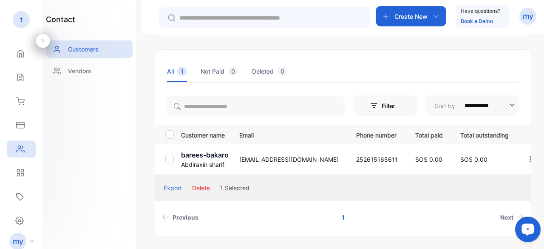
click at [518, 217] on button "Open LiveChat chat widget" at bounding box center [527, 228] width 25 height 25
click at [363, 189] on div "Export Delete 1 Selected" at bounding box center [343, 188] width 376 height 26
click at [346, 33] on div "Create New Have questions? Book a Demo my" at bounding box center [343, 17] width 402 height 34
click at [339, 42] on div "**********" at bounding box center [343, 158] width 402 height 249
click at [342, 6] on div "Create New Have questions? Book a Demo my" at bounding box center [343, 17] width 402 height 34
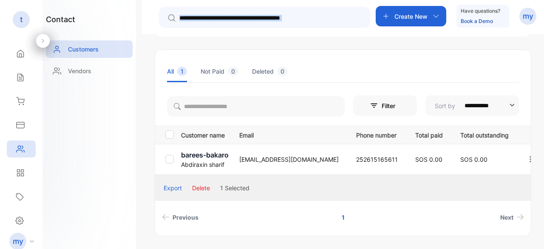
click at [342, 6] on div "Create New Have questions? Book a Demo my" at bounding box center [343, 17] width 402 height 34
drag, startPoint x: 366, startPoint y: 212, endPoint x: 365, endPoint y: 207, distance: 4.8
click at [365, 209] on ul "Previous 1 Next" at bounding box center [343, 217] width 376 height 16
click at [365, 206] on div "Export Delete 1 Selected Previous 1 Next" at bounding box center [343, 200] width 376 height 50
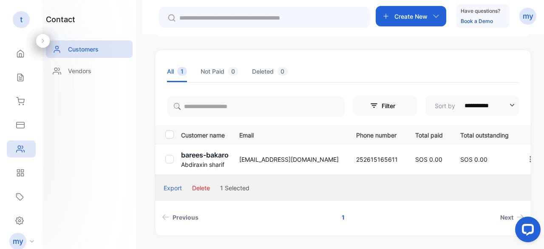
click at [469, 23] on link "Book a Demo" at bounding box center [477, 21] width 32 height 6
click at [207, 72] on li "Not Paid 0" at bounding box center [220, 71] width 38 height 22
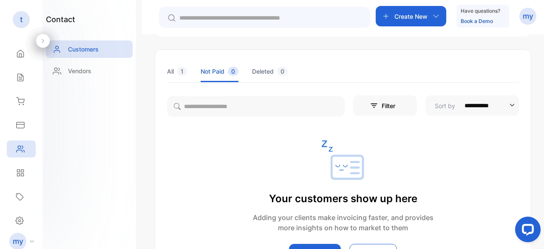
click at [257, 69] on li "Deleted 0" at bounding box center [270, 71] width 36 height 22
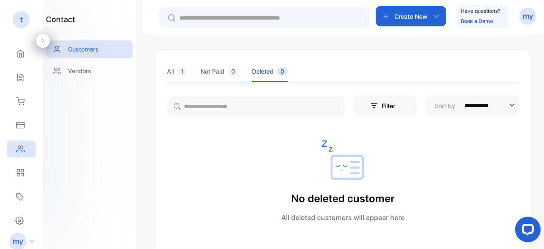
click at [169, 72] on li "All 1" at bounding box center [177, 71] width 20 height 22
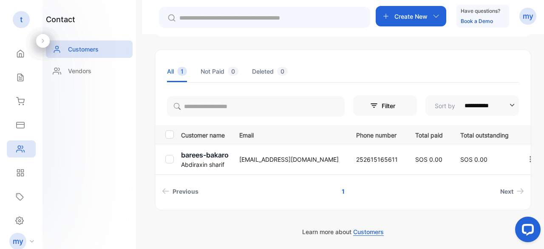
click at [164, 136] on th at bounding box center [166, 134] width 23 height 19
click at [229, 14] on input "text" at bounding box center [270, 18] width 182 height 9
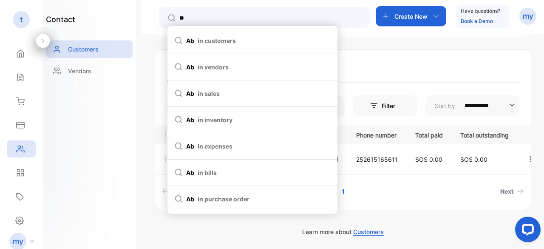
type input "*"
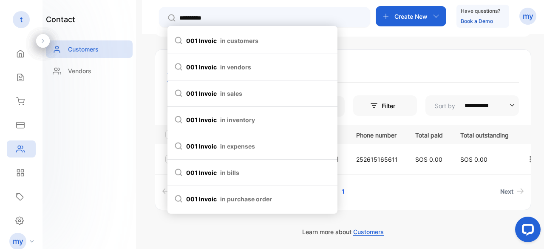
type input "**********"
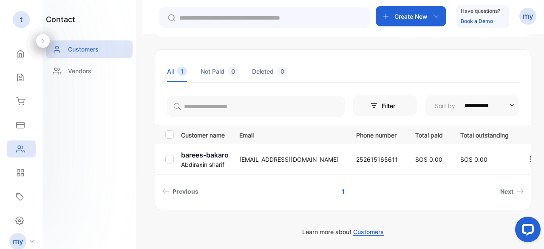
click at [522, 17] on div "my" at bounding box center [527, 16] width 17 height 17
click at [495, 45] on span "View profile" at bounding box center [497, 42] width 37 height 9
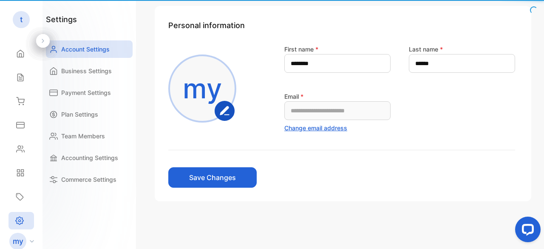
scroll to position [56, 0]
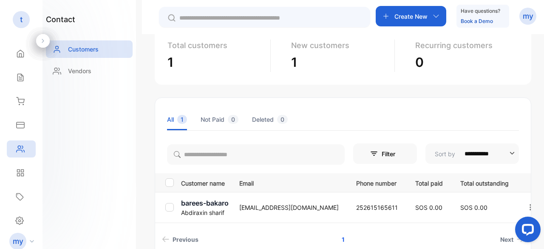
click at [280, 206] on p "[EMAIL_ADDRESS][DOMAIN_NAME]" at bounding box center [288, 207] width 99 height 9
click at [216, 206] on p "barees-bakaro" at bounding box center [205, 203] width 48 height 10
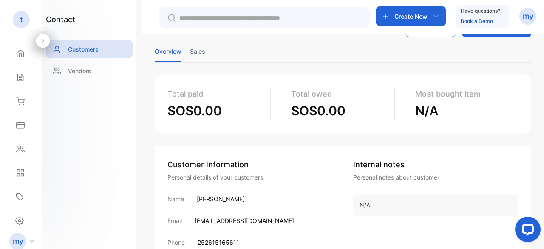
scroll to position [1, 0]
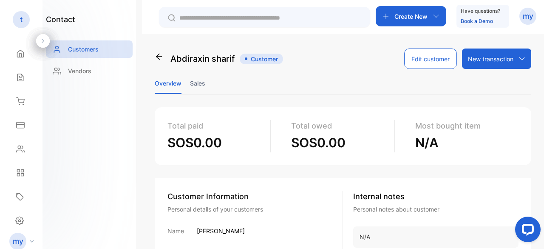
click at [195, 83] on li "Sales" at bounding box center [197, 83] width 15 height 22
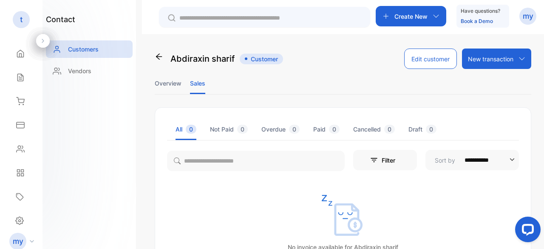
click at [161, 58] on icon at bounding box center [159, 56] width 8 height 8
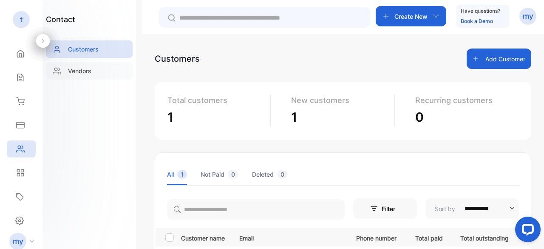
click at [80, 73] on p "Vendors" at bounding box center [79, 70] width 23 height 9
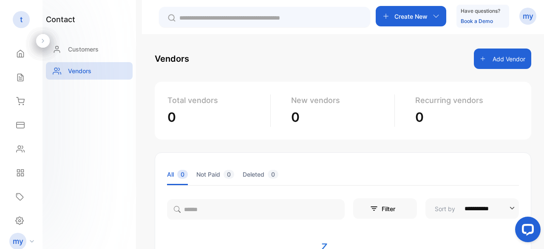
click at [62, 23] on h1 "contact" at bounding box center [60, 19] width 29 height 11
click at [74, 44] on div "Customers" at bounding box center [89, 48] width 87 height 17
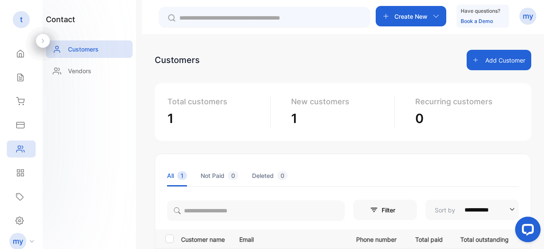
scroll to position [104, 0]
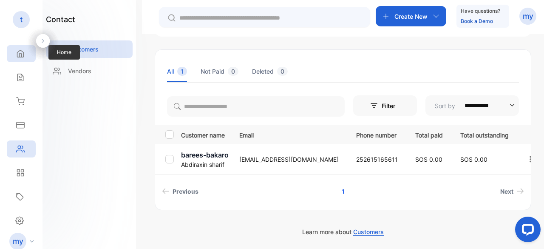
click at [27, 54] on div "Home" at bounding box center [21, 53] width 29 height 17
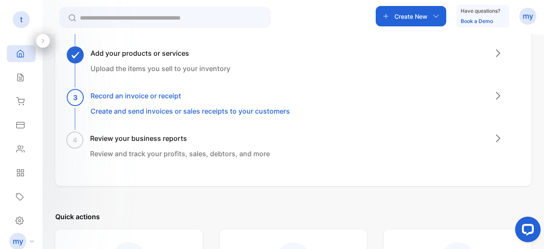
scroll to position [85, 0]
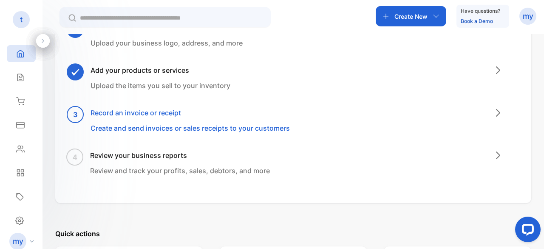
click at [78, 157] on div "4" at bounding box center [74, 156] width 17 height 17
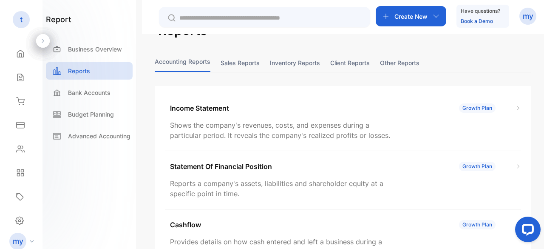
scroll to position [42, 0]
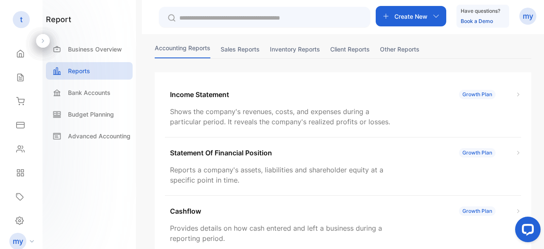
click at [249, 50] on button "Sales reports" at bounding box center [240, 49] width 39 height 18
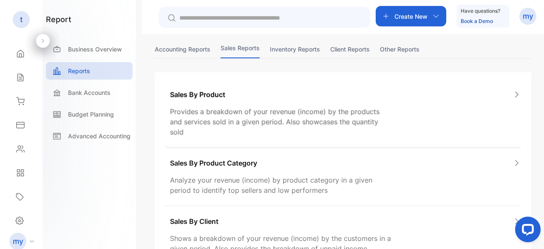
click at [207, 94] on p "Sales By Product" at bounding box center [197, 94] width 55 height 10
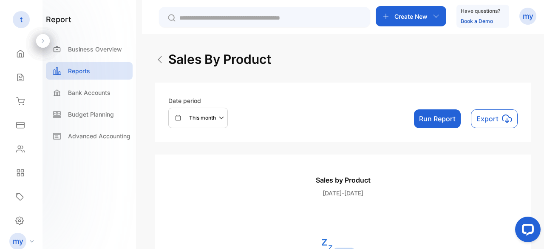
click at [444, 119] on button "Run Report" at bounding box center [437, 118] width 47 height 19
click at [110, 27] on div "report Business Overview Reports Bank Accounts Budget Planning Advanced Account…" at bounding box center [89, 81] width 87 height 135
